Goal: Information Seeking & Learning: Find contact information

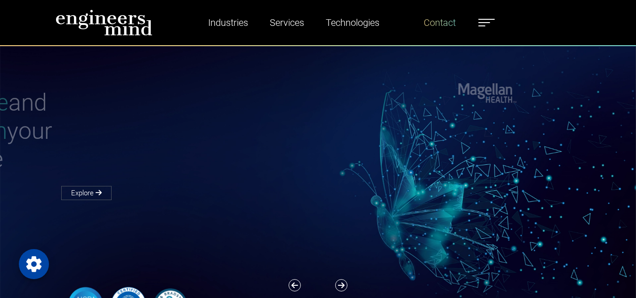
click at [429, 26] on link "Contact" at bounding box center [440, 23] width 40 height 22
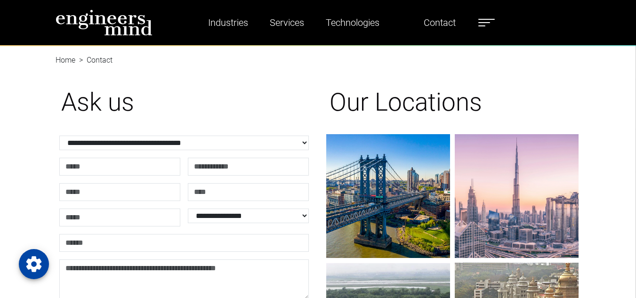
scroll to position [71, 0]
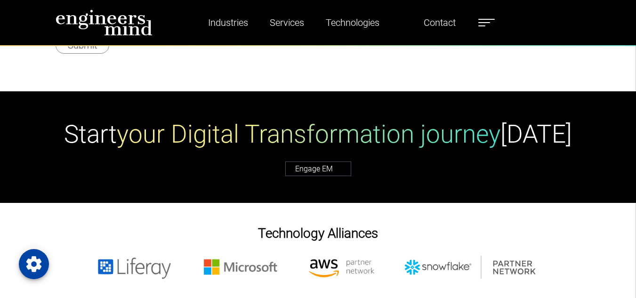
scroll to position [377, 0]
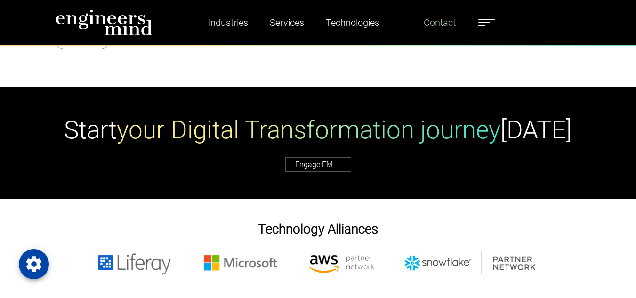
click at [447, 27] on link "Contact" at bounding box center [440, 23] width 40 height 22
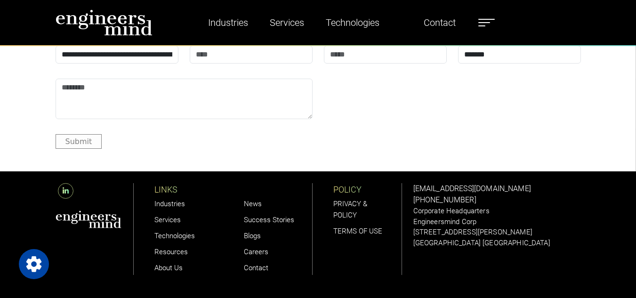
scroll to position [1131, 0]
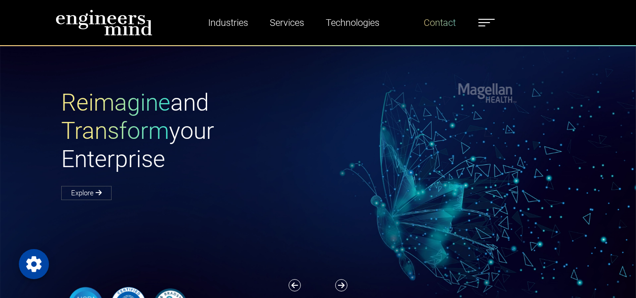
click at [457, 15] on link "Contact" at bounding box center [440, 23] width 40 height 22
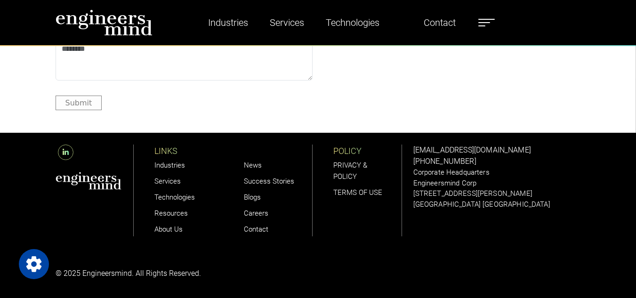
scroll to position [1131, 0]
drag, startPoint x: 478, startPoint y: 159, endPoint x: 417, endPoint y: 158, distance: 60.8
click at [417, 158] on div "solutions@engineersmind.com +1 201 751 3084 Corporate Headquarters Engineersmin…" at bounding box center [497, 177] width 168 height 65
